Goal: Information Seeking & Learning: Understand process/instructions

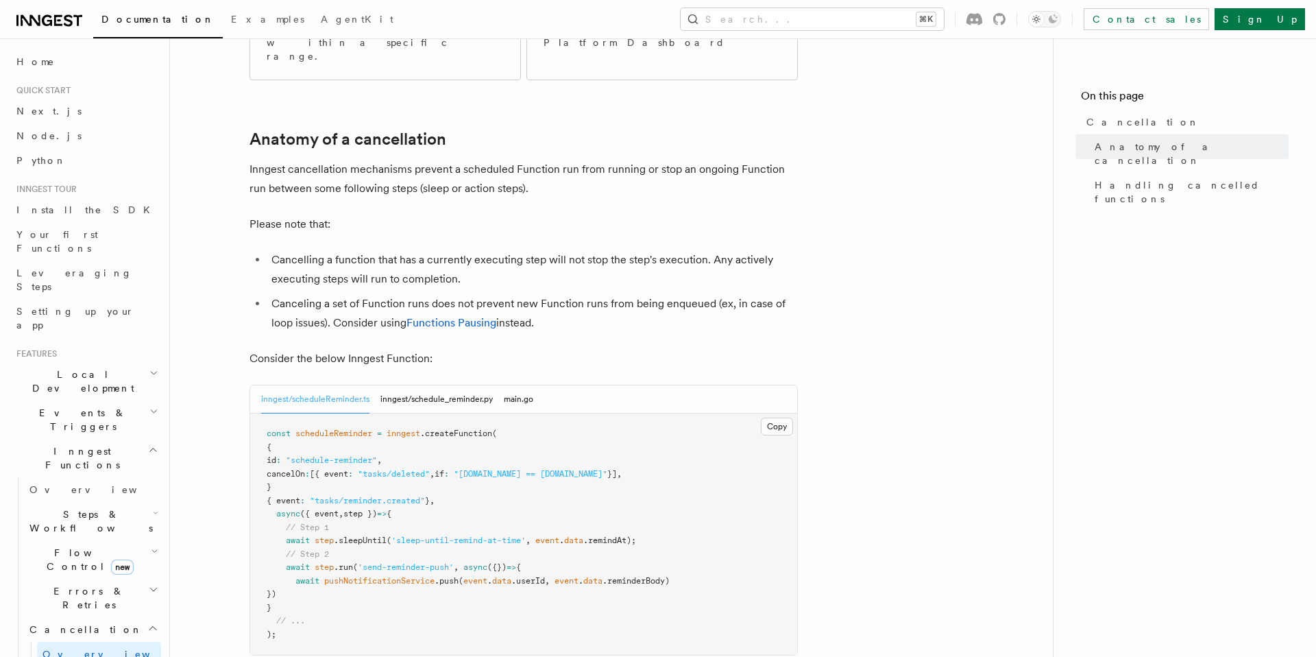
scroll to position [409, 0]
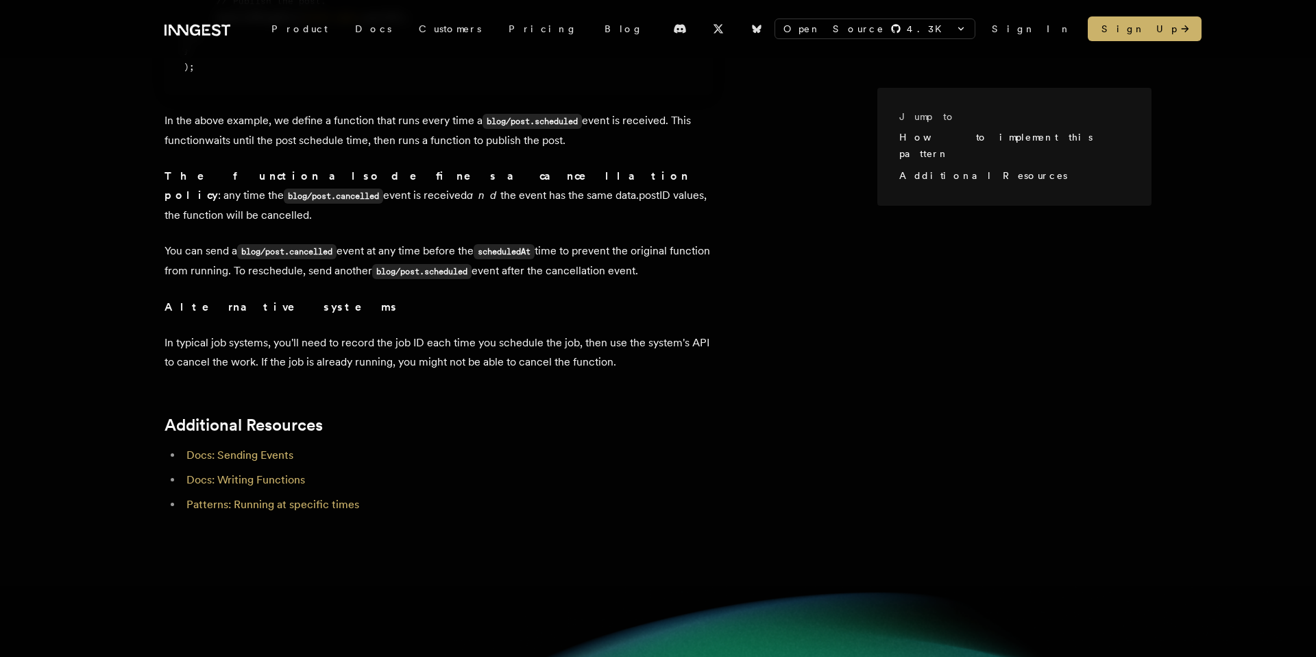
scroll to position [551, 0]
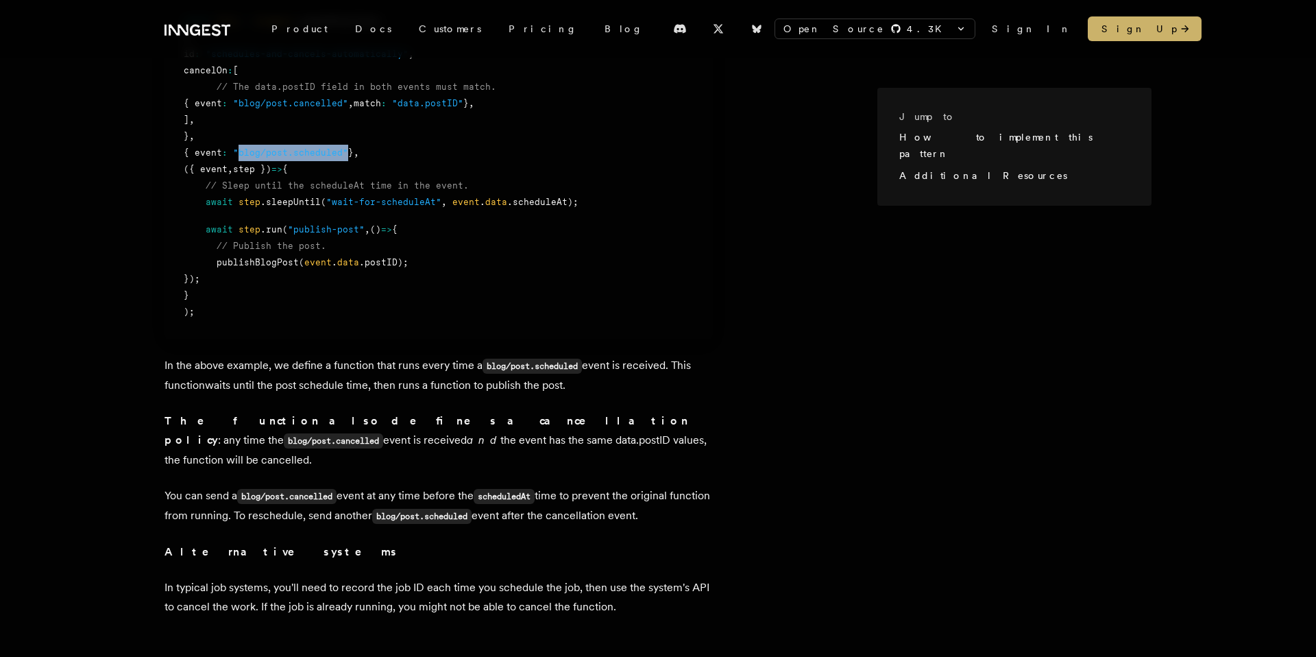
drag, startPoint x: 352, startPoint y: 147, endPoint x: 245, endPoint y: 156, distance: 107.3
click at [245, 156] on div "{ event : "blog/post.scheduled" } ," at bounding box center [439, 153] width 510 height 16
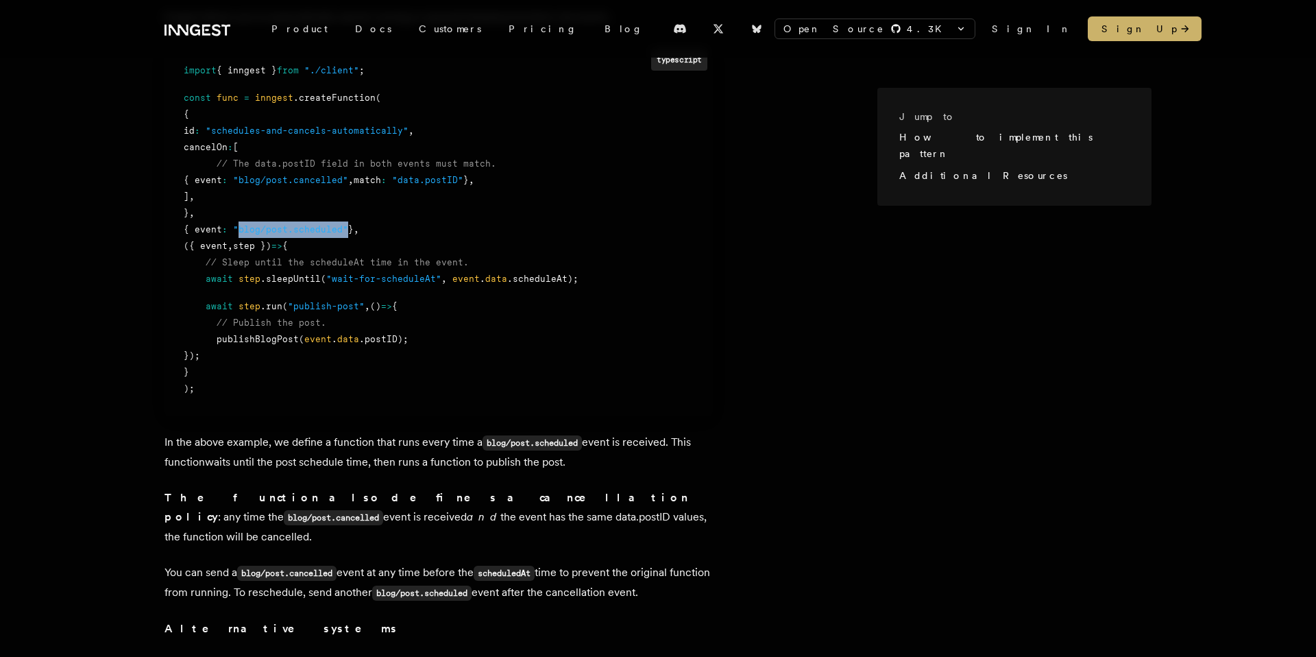
scroll to position [472, 0]
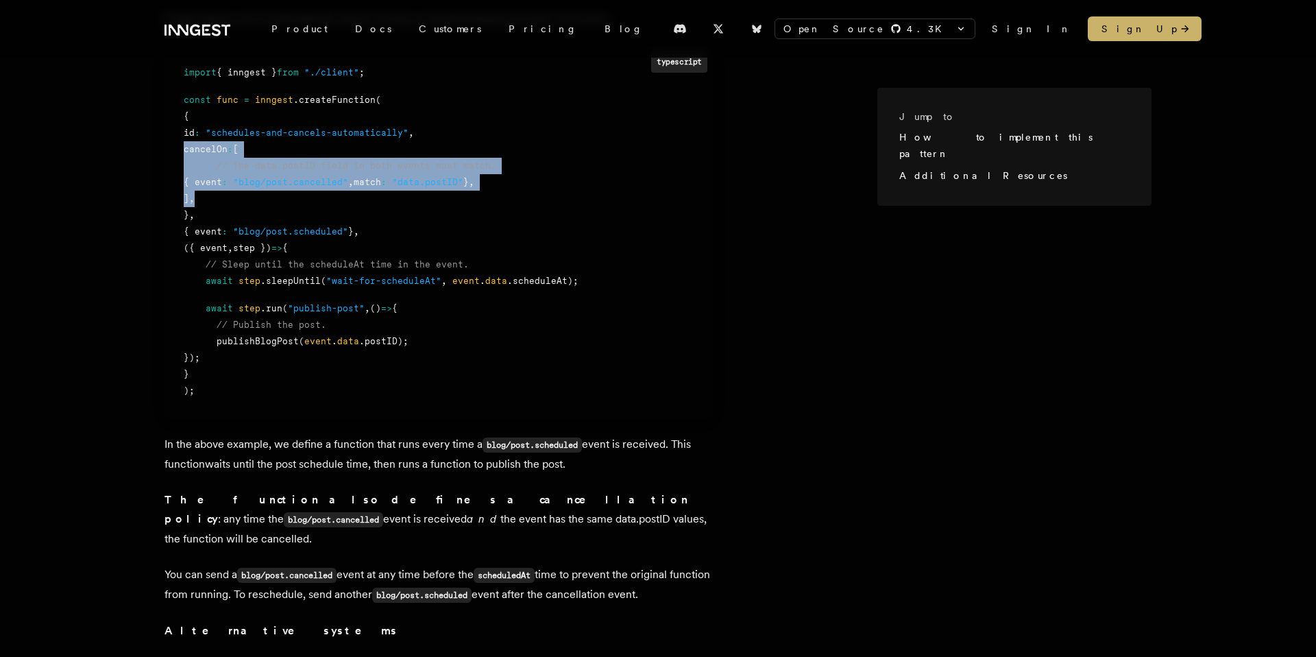
drag, startPoint x: 235, startPoint y: 195, endPoint x: 161, endPoint y: 143, distance: 90.5
click at [161, 143] on div "Jump to How to implement this pattern Additional Resources When you schedule wo…" at bounding box center [658, 331] width 1097 height 1023
click at [225, 202] on div "] ," at bounding box center [439, 199] width 510 height 16
drag, startPoint x: 223, startPoint y: 200, endPoint x: 173, endPoint y: 147, distance: 72.3
click at [173, 147] on pre "typescript import { inngest } from "./client" ; const func = inngest .createFun…" at bounding box center [439, 231] width 548 height 373
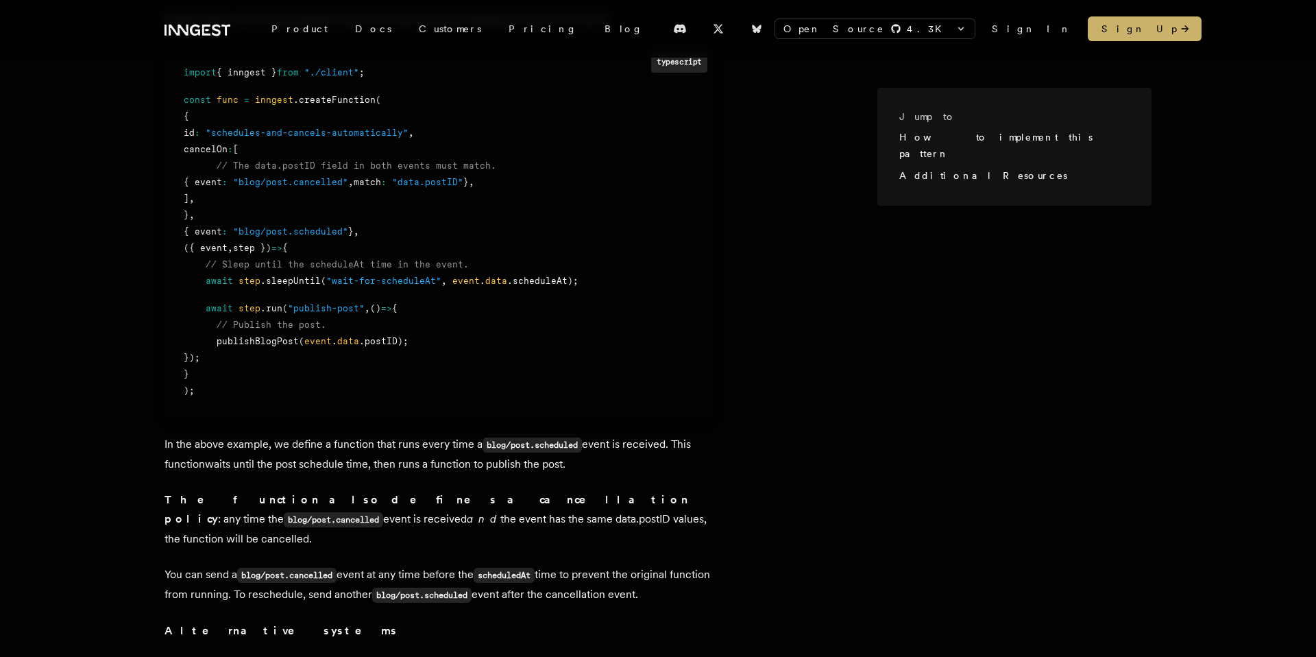
click at [381, 186] on span "match" at bounding box center [367, 182] width 27 height 10
drag, startPoint x: 527, startPoint y: 190, endPoint x: 70, endPoint y: 178, distance: 457.4
click at [70, 178] on div "Jump to How to implement this pattern Additional Resources When you schedule wo…" at bounding box center [658, 331] width 1316 height 1023
click at [198, 207] on div "} ," at bounding box center [439, 215] width 510 height 16
drag, startPoint x: 260, startPoint y: 184, endPoint x: 373, endPoint y: 184, distance: 112.4
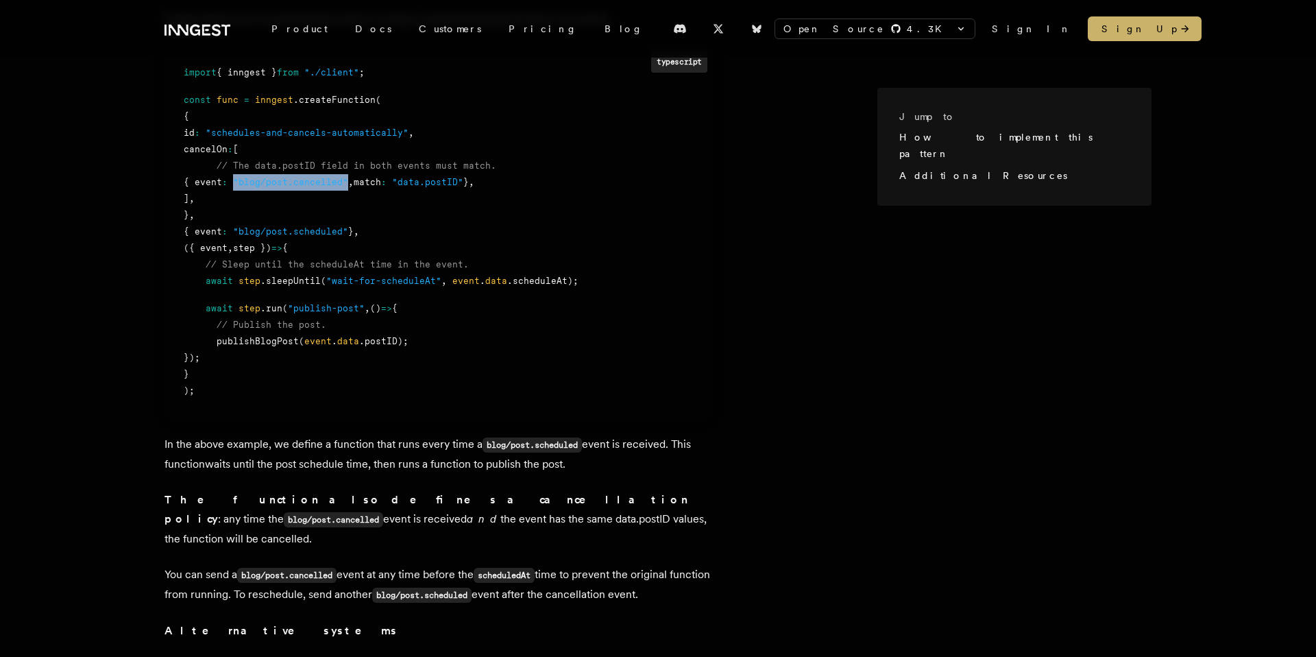
click at [373, 184] on div "{ event : "blog/post.cancelled" , match : "data.postID" } ," at bounding box center [439, 182] width 510 height 16
click at [228, 147] on span "cancelOn" at bounding box center [206, 149] width 44 height 10
click at [228, 148] on span "cancelOn" at bounding box center [206, 149] width 44 height 10
drag, startPoint x: 369, startPoint y: 184, endPoint x: 265, endPoint y: 181, distance: 104.2
click at [265, 181] on span ""blog/post.cancelled"" at bounding box center [290, 182] width 115 height 10
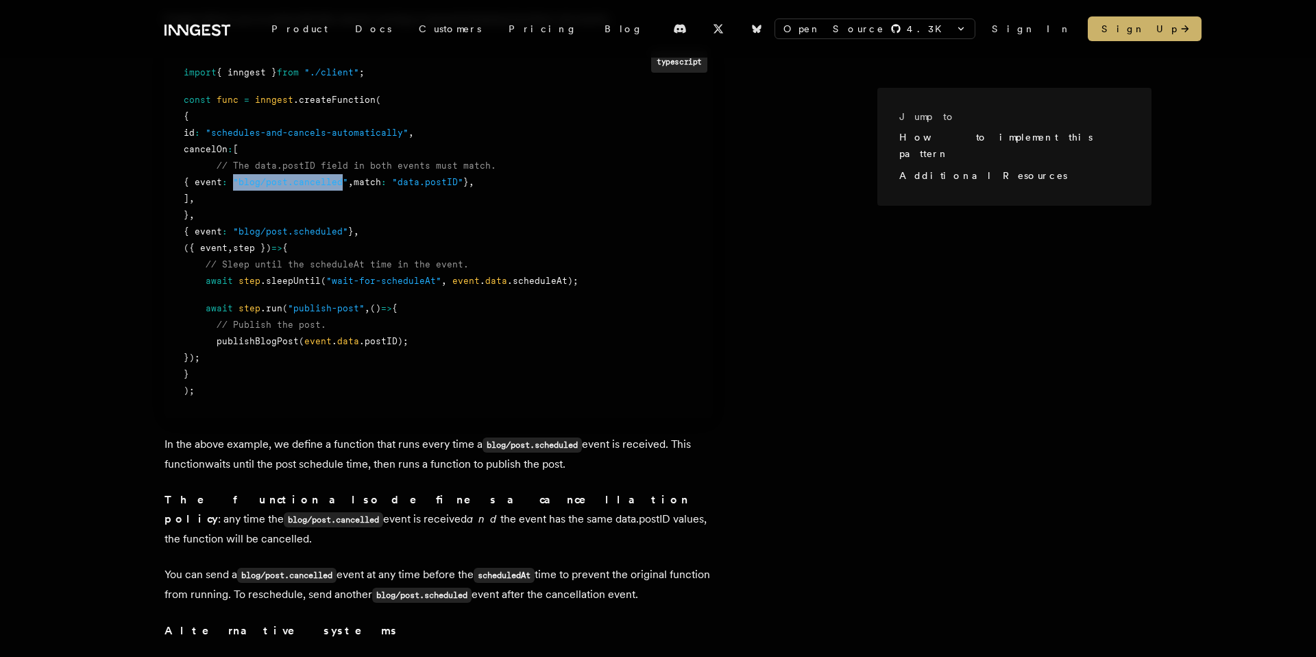
drag, startPoint x: 374, startPoint y: 178, endPoint x: 226, endPoint y: 185, distance: 147.5
click at [226, 185] on div "{ event : "blog/post.cancelled" , match : "data.postID" } ," at bounding box center [439, 182] width 510 height 16
click at [228, 152] on span "cancelOn" at bounding box center [206, 149] width 44 height 10
click at [279, 151] on div "cancelOn : [" at bounding box center [439, 149] width 510 height 16
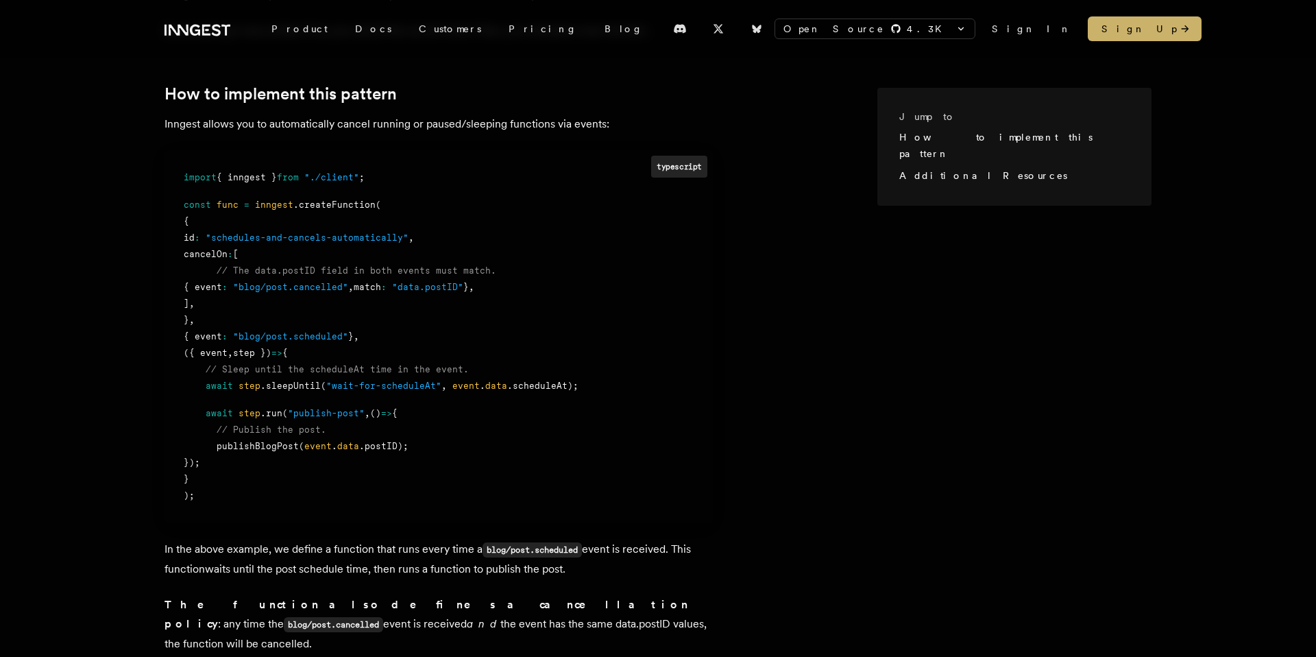
scroll to position [372, 0]
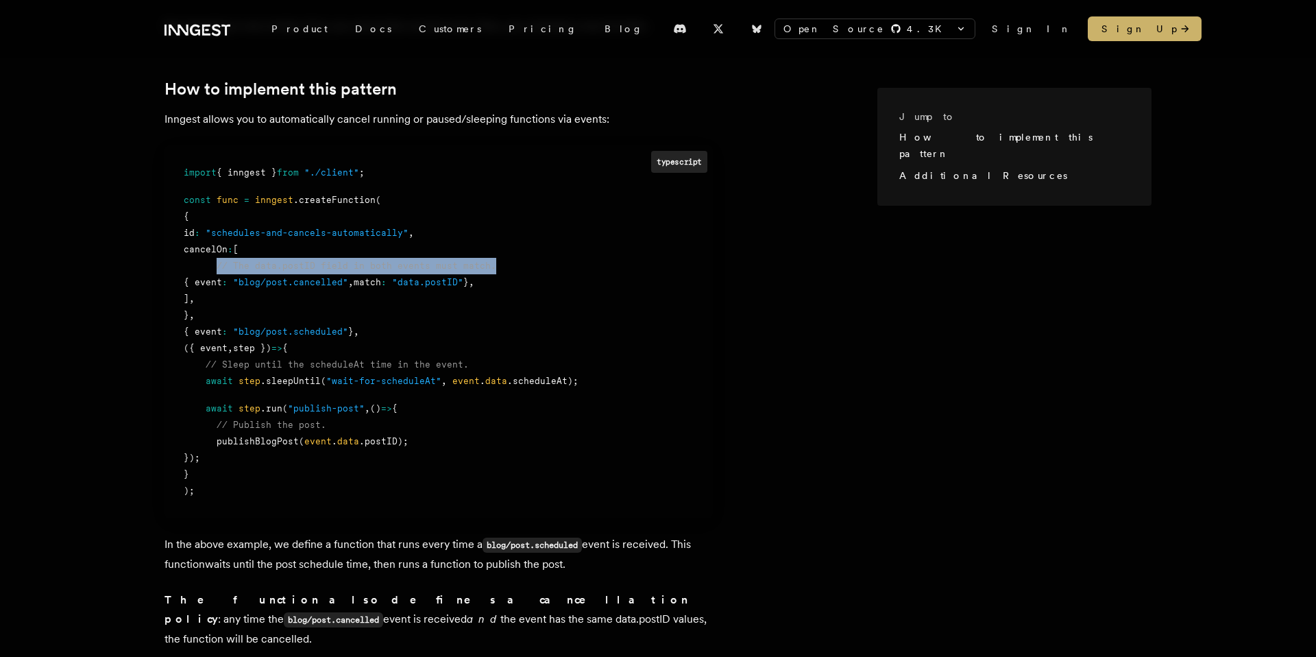
drag, startPoint x: 489, startPoint y: 267, endPoint x: 218, endPoint y: 269, distance: 270.8
click at [218, 269] on div "// The data.postID field in both events must match." at bounding box center [439, 266] width 510 height 16
drag, startPoint x: 503, startPoint y: 282, endPoint x: 223, endPoint y: 287, distance: 279.7
click at [223, 287] on div "{ event : "blog/post.cancelled" , match : "data.postID" } ," at bounding box center [439, 282] width 510 height 16
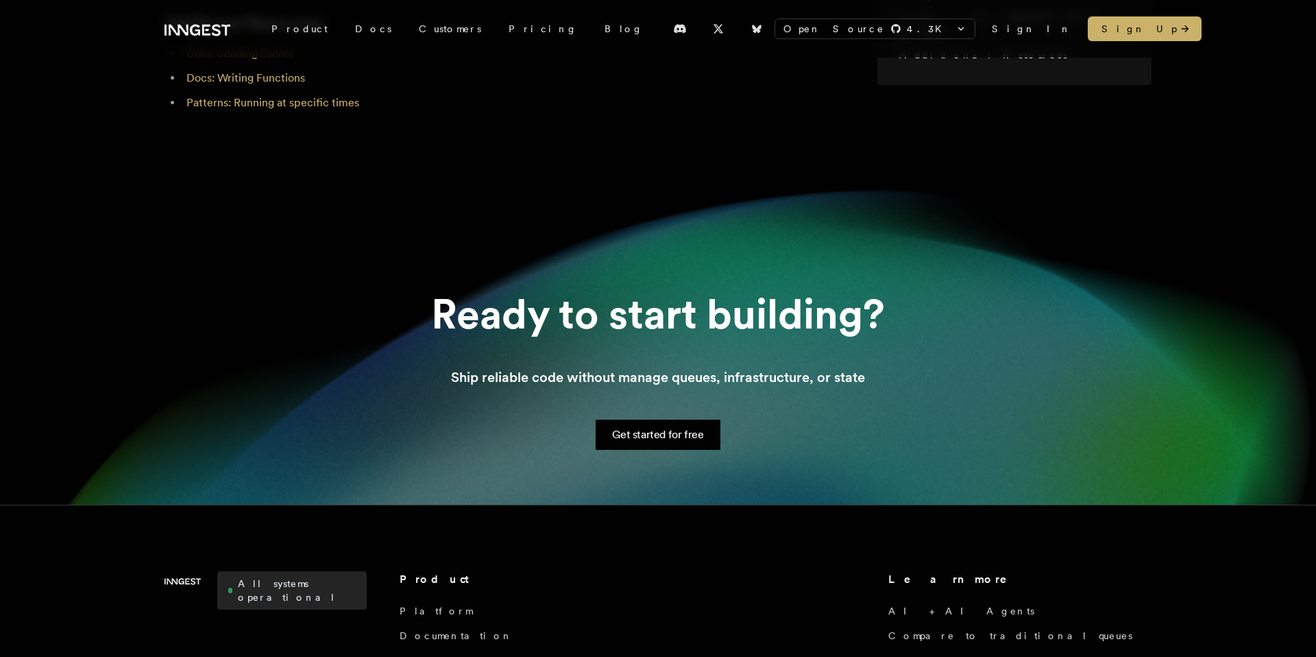
scroll to position [0, 0]
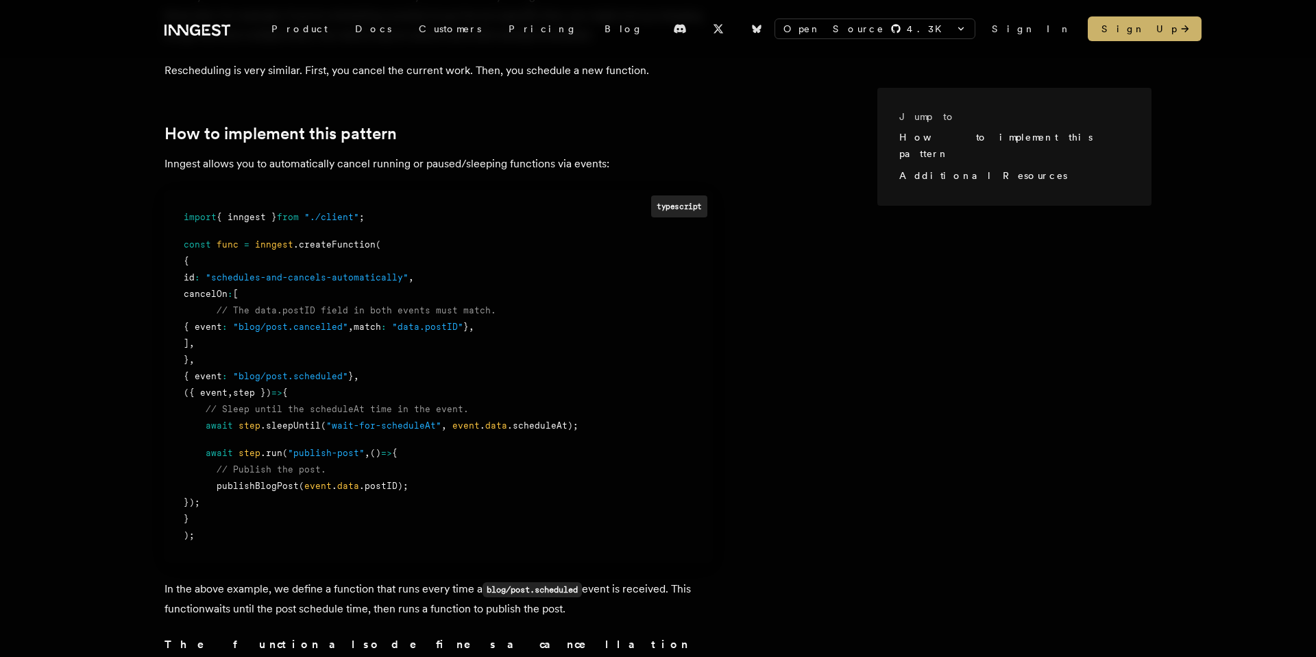
scroll to position [329, 0]
drag, startPoint x: 512, startPoint y: 328, endPoint x: 214, endPoint y: 321, distance: 298.2
click at [214, 321] on div "{ event : "blog/post.cancelled" , match : "data.postID" } ," at bounding box center [439, 325] width 510 height 16
